Goal: Browse casually

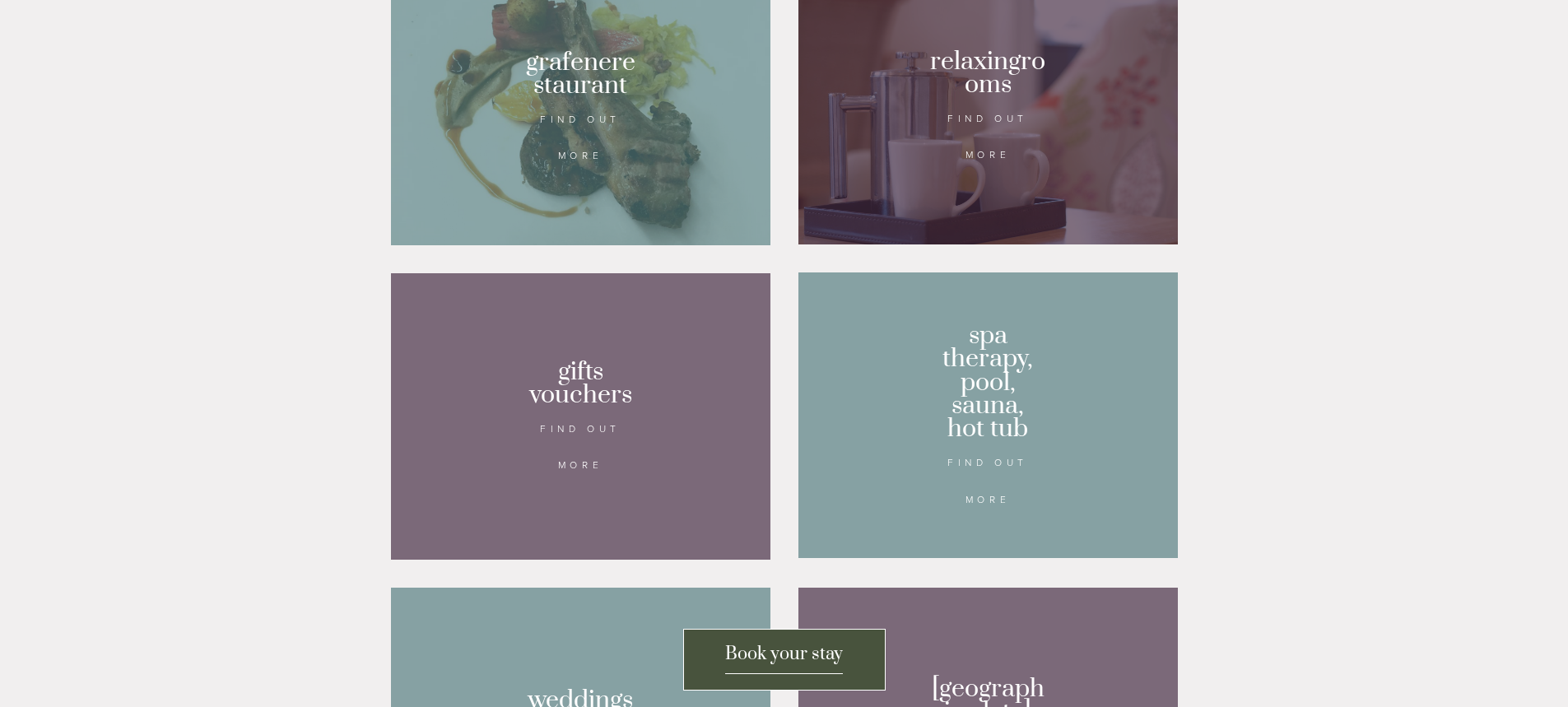
scroll to position [1070, 0]
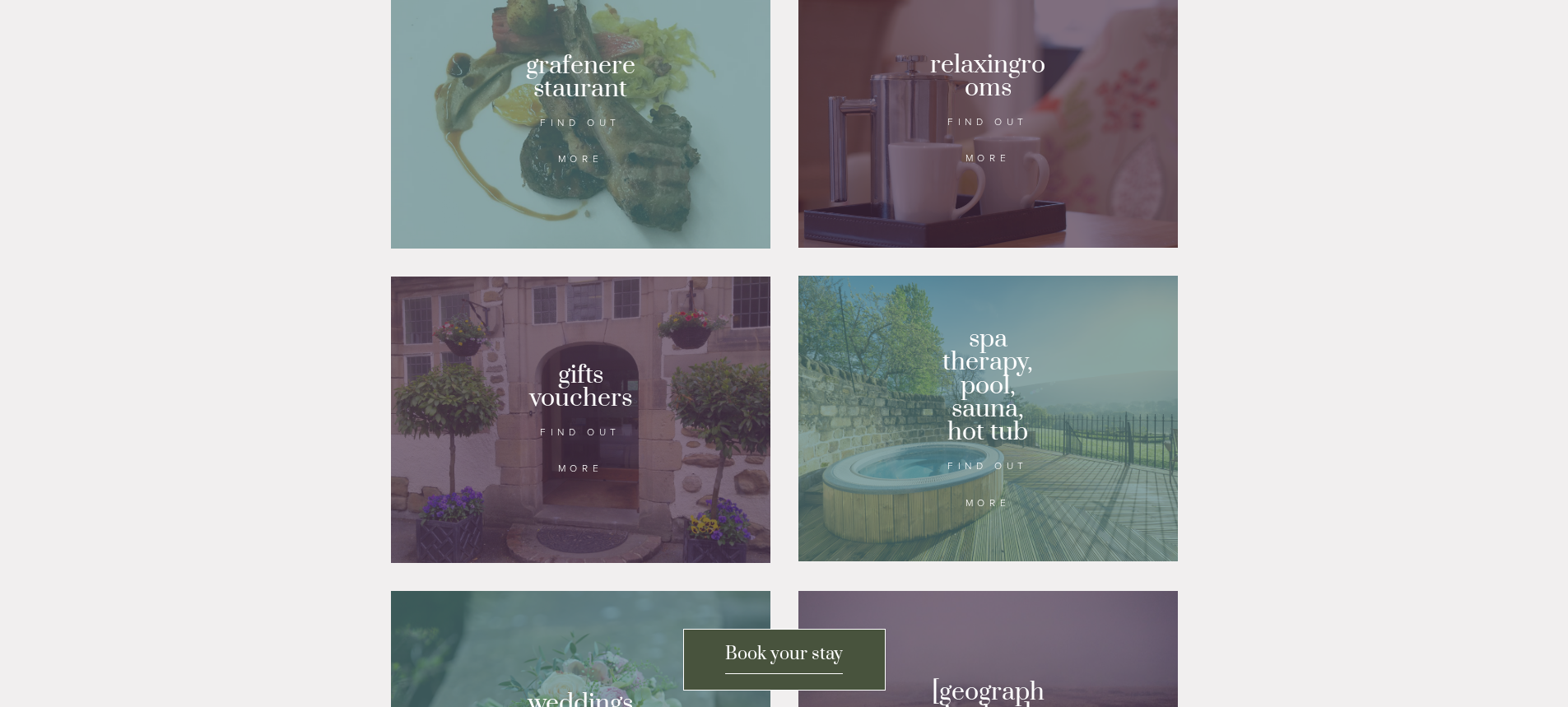
click at [1003, 393] on div at bounding box center [988, 419] width 380 height 285
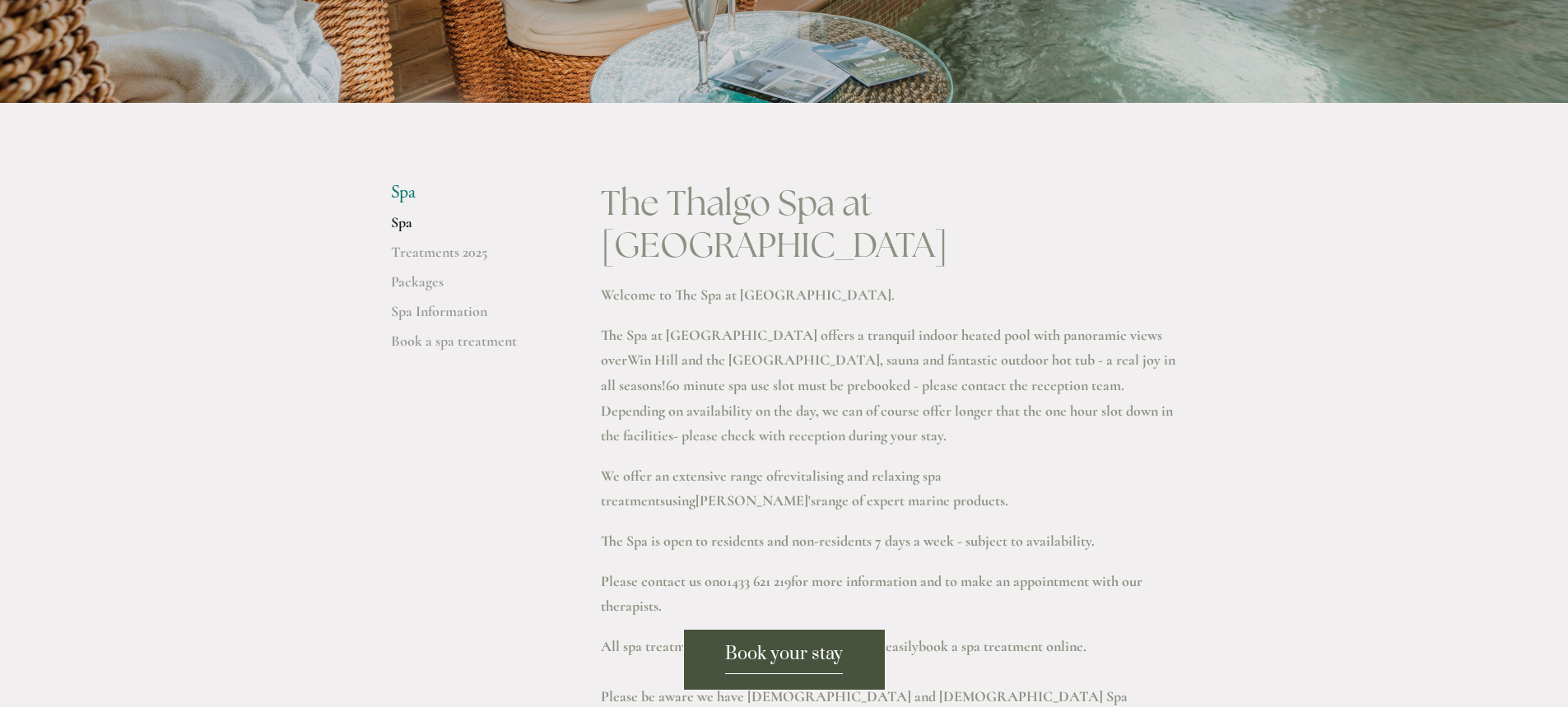
scroll to position [247, 0]
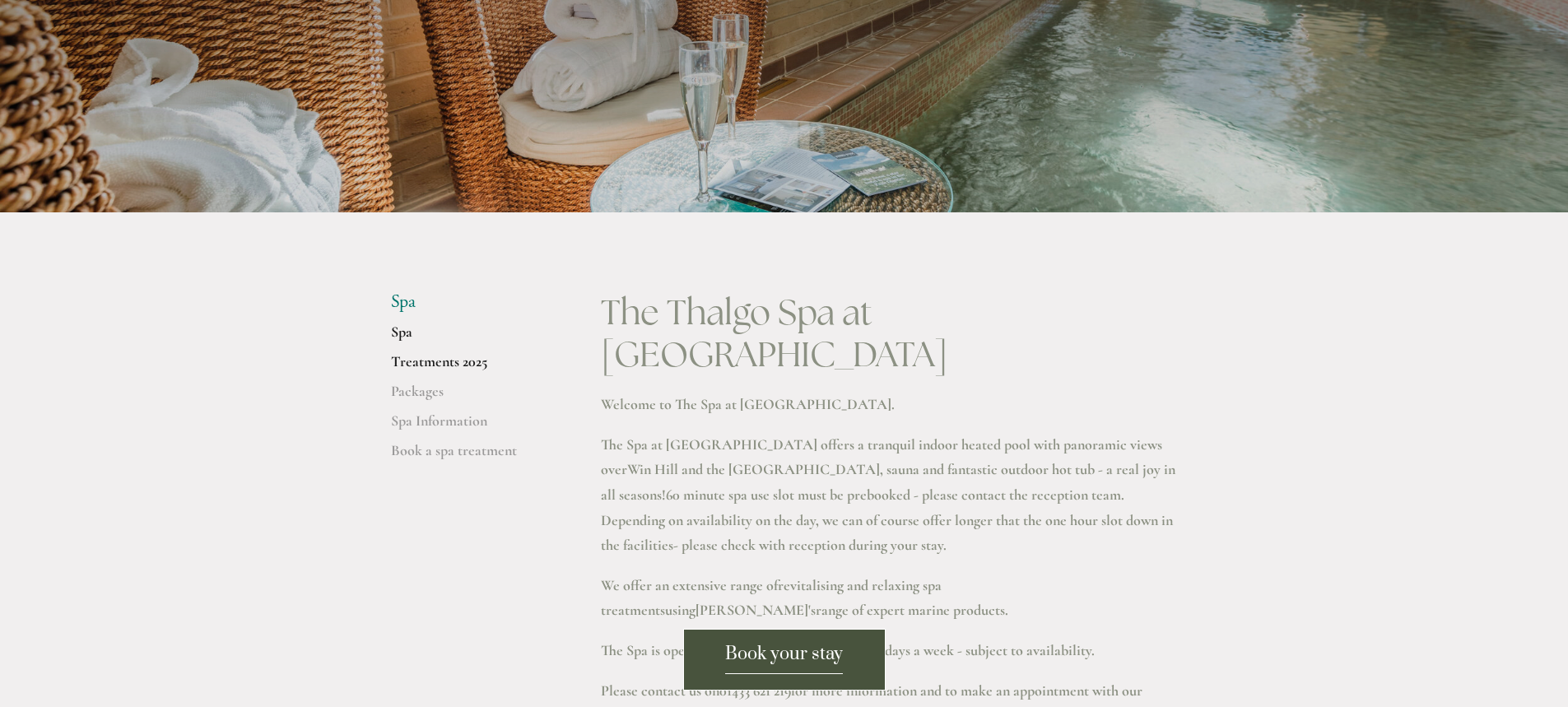
click at [431, 371] on link "Treatments 2025" at bounding box center [470, 367] width 157 height 30
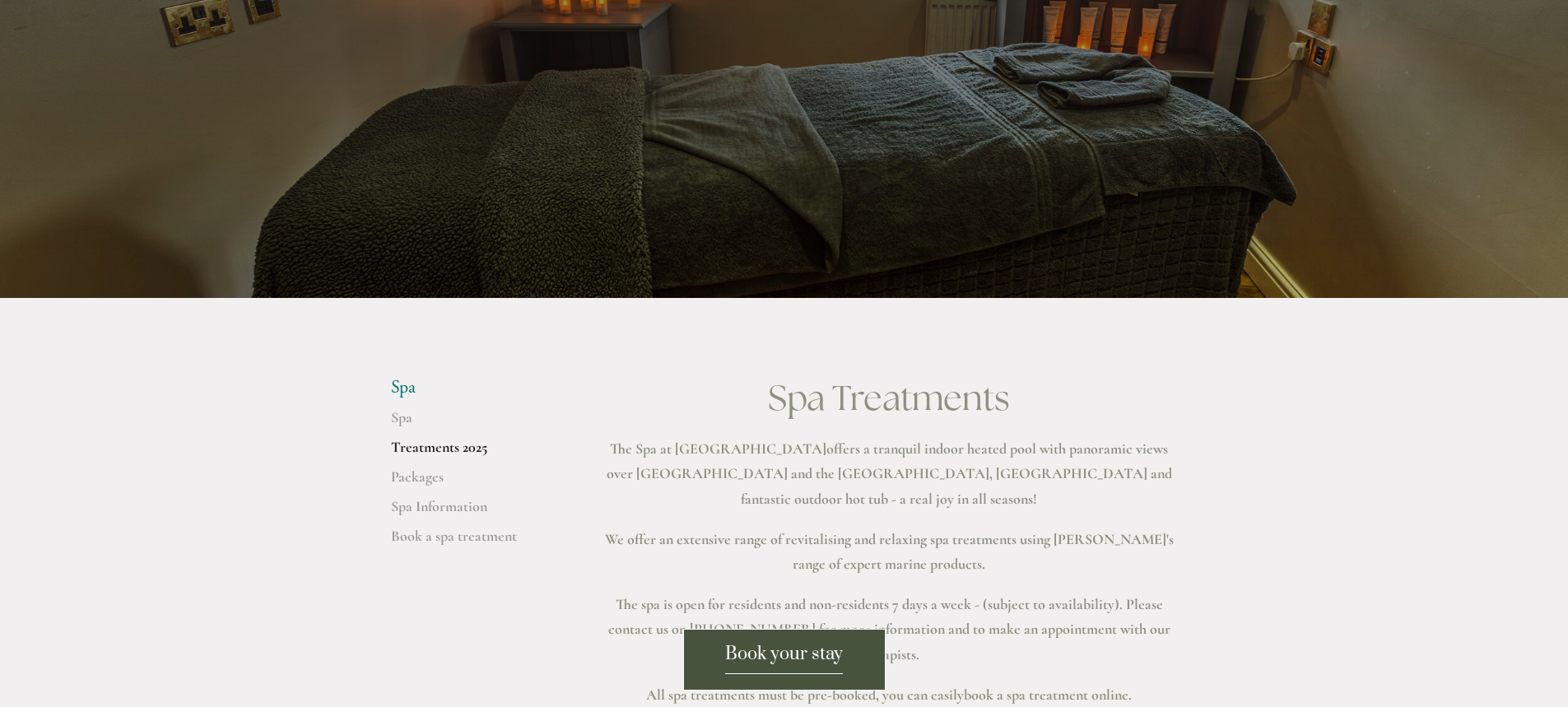
scroll to position [188, 0]
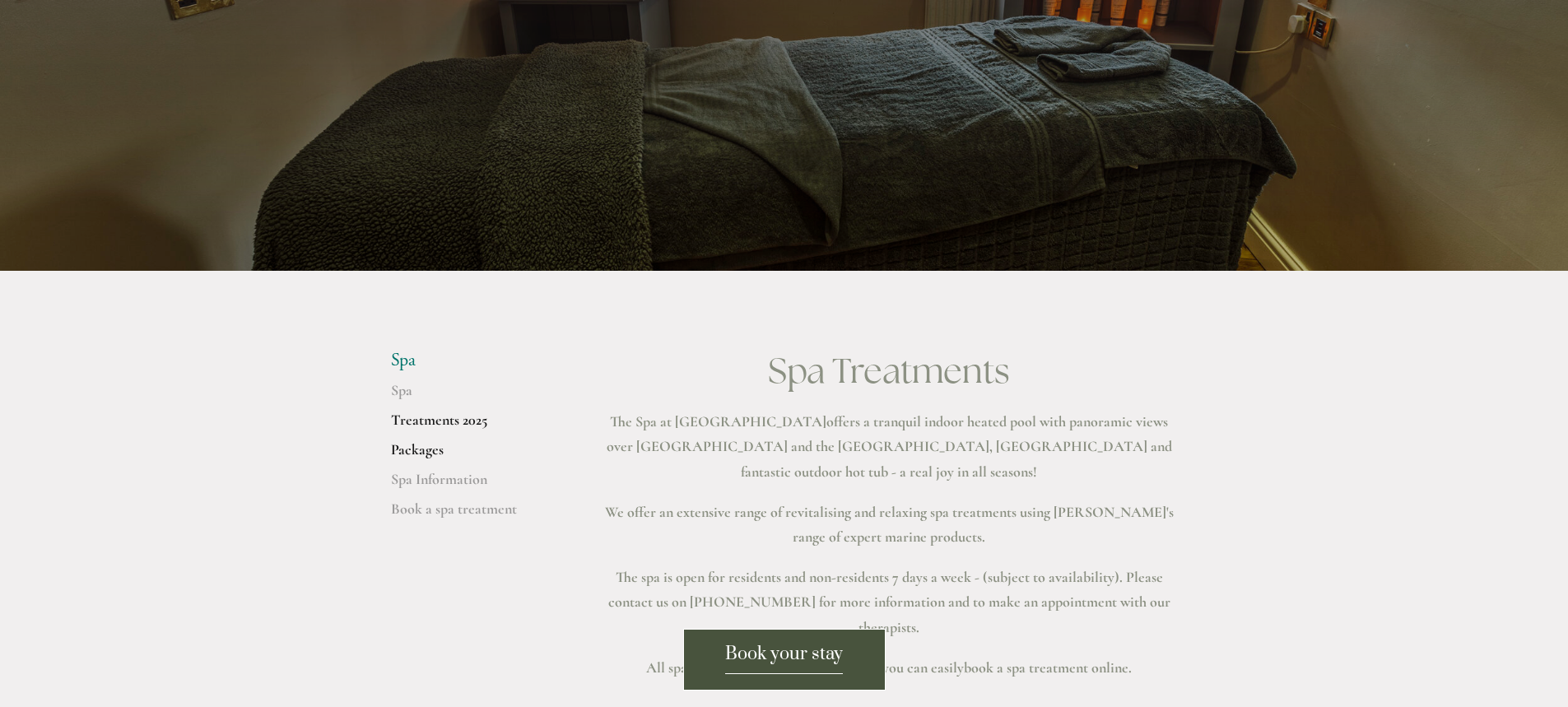
click at [433, 457] on link "Packages" at bounding box center [470, 456] width 157 height 30
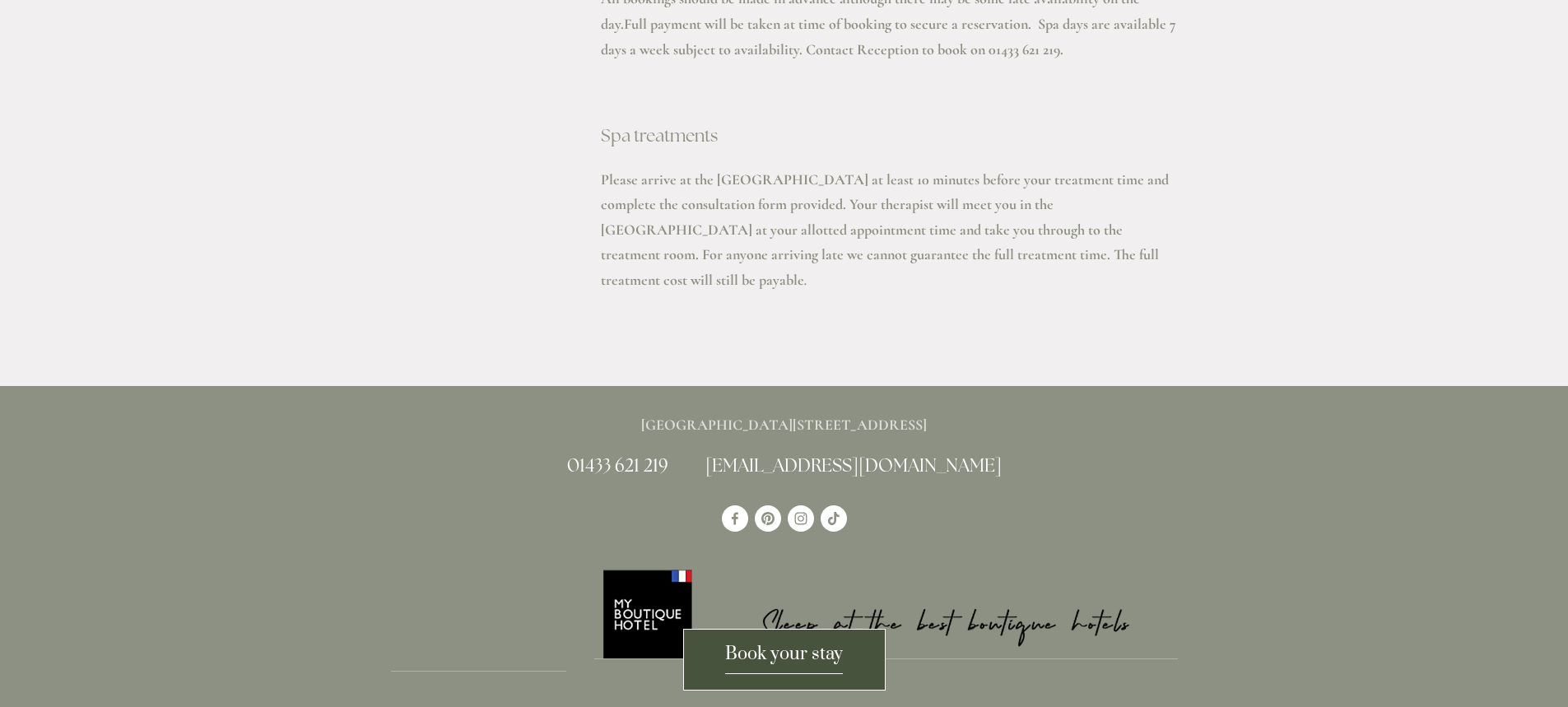
scroll to position [3540, 0]
